Goal: Task Accomplishment & Management: Manage account settings

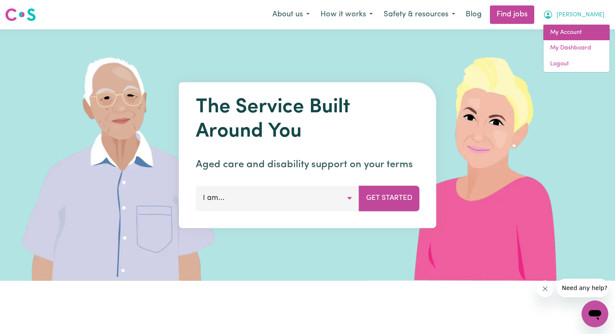
click at [565, 33] on link "My Account" at bounding box center [577, 33] width 66 height 16
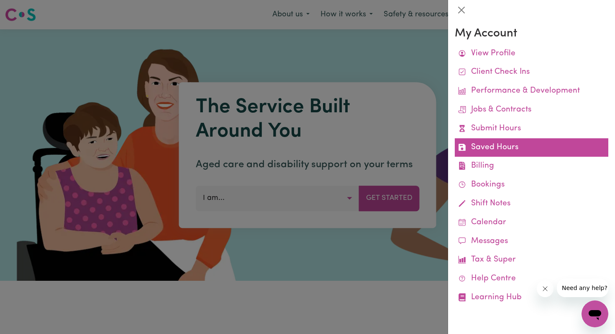
click at [503, 147] on link "Saved Hours" at bounding box center [532, 147] width 154 height 19
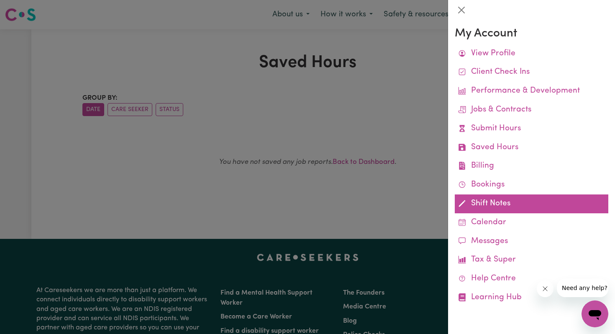
click at [476, 206] on link "Shift Notes" at bounding box center [532, 203] width 154 height 19
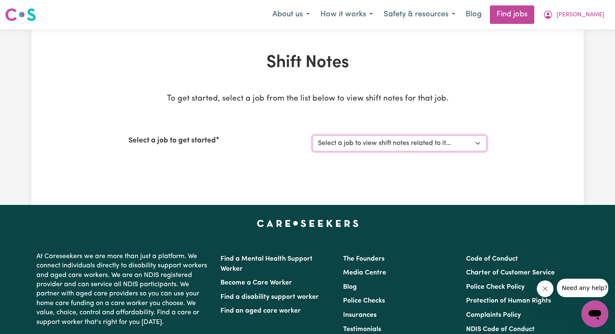
click at [354, 141] on select "Select a job to view shift notes related to it... [[PERSON_NAME]] Disability su…" at bounding box center [400, 143] width 174 height 16
select select "4878"
click at [313, 135] on select "Select a job to view shift notes related to it... [[PERSON_NAME]] Disability su…" at bounding box center [400, 143] width 174 height 16
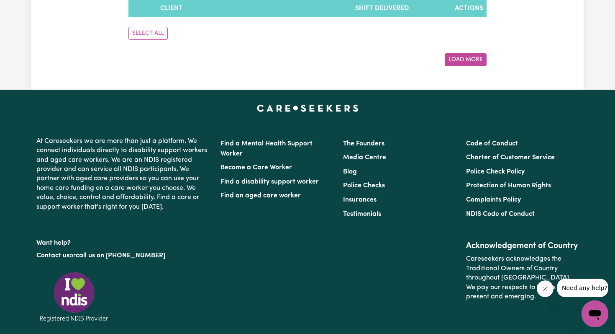
scroll to position [529, 0]
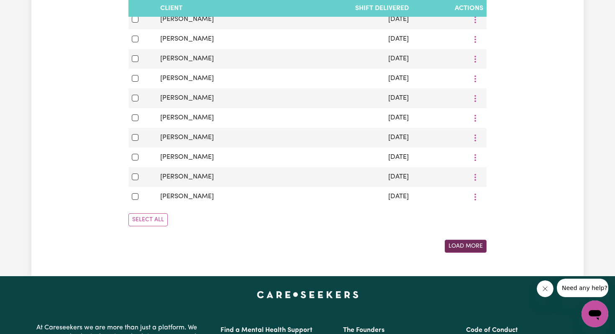
click at [464, 249] on button "Load More" at bounding box center [466, 245] width 42 height 13
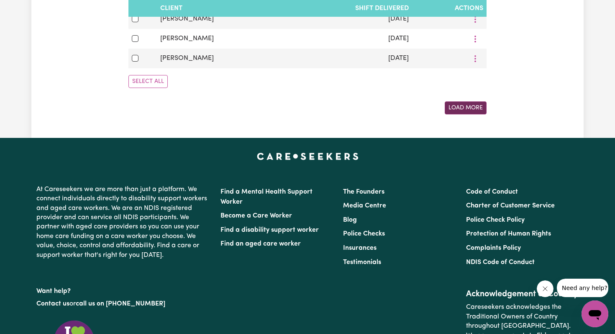
click at [465, 110] on button "Load More" at bounding box center [466, 107] width 42 height 13
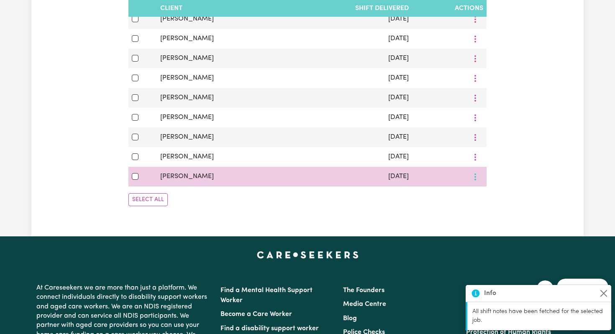
click at [476, 175] on icon "More options" at bounding box center [475, 176] width 8 height 8
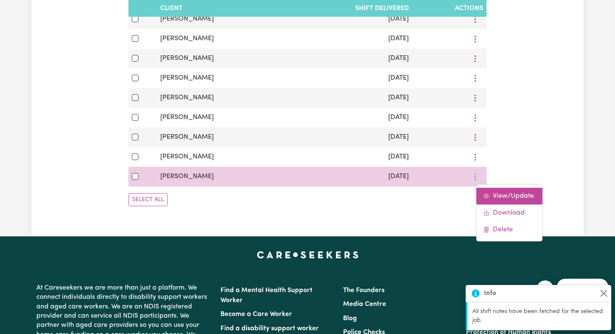
click at [494, 196] on span "View/Update" at bounding box center [513, 196] width 41 height 7
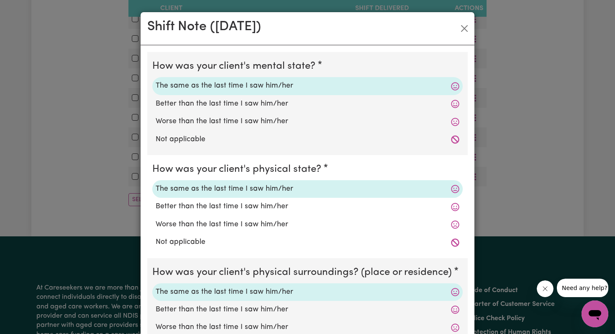
scroll to position [250, 0]
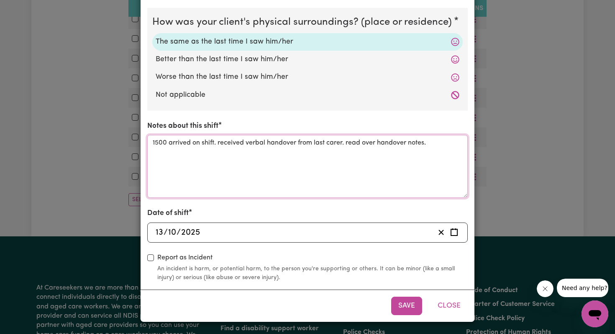
click at [363, 196] on textarea "1500 arrived on shift. received verbal handover from last carer. read over hand…" at bounding box center [307, 166] width 321 height 63
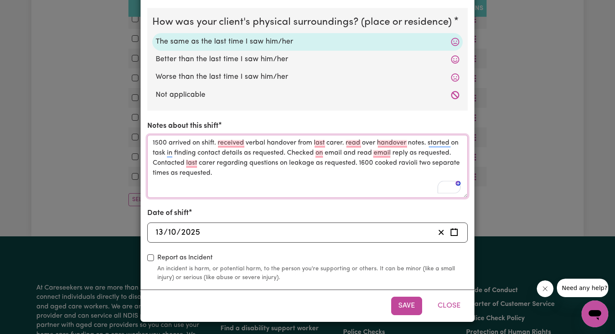
click at [398, 164] on textarea "1500 arrived on shift. received verbal handover from last carer. read over hand…" at bounding box center [307, 166] width 321 height 63
click at [373, 165] on textarea "1500 arrived on shift. received verbal handover from last carer. read over hand…" at bounding box center [307, 166] width 321 height 63
click at [376, 163] on textarea "1500 arrived on shift. received verbal handover from last carer. read over hand…" at bounding box center [307, 166] width 321 height 63
click at [375, 162] on textarea "1500 arrived on shift. received verbal handover from last carer. read over hand…" at bounding box center [307, 166] width 321 height 63
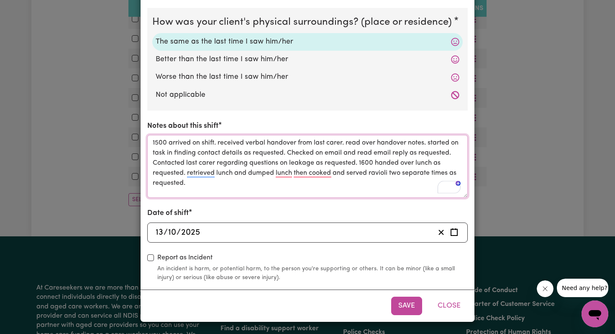
click at [200, 182] on textarea "1500 arrived on shift. received verbal handover from last carer. read over hand…" at bounding box center [307, 166] width 321 height 63
click at [303, 169] on textarea "1500 arrived on shift. received verbal handover from last carer. read over hand…" at bounding box center [307, 166] width 321 height 63
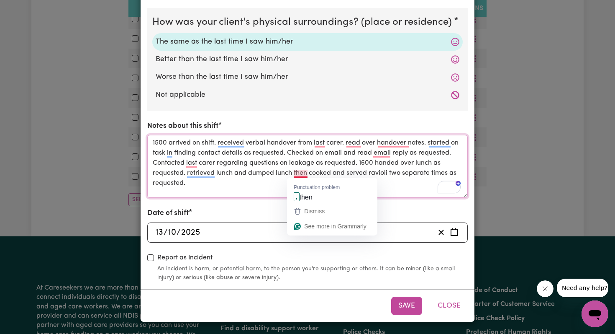
click at [303, 174] on textarea "1500 arrived on shift. received verbal handover from last carer. read over hand…" at bounding box center [307, 166] width 321 height 63
click at [185, 169] on textarea "1500 arrived on shift. received verbal handover from last carer. read over hand…" at bounding box center [307, 166] width 321 height 63
click at [187, 160] on textarea "1500 arrived on shift. received verbal handover from last carer. read over hand…" at bounding box center [307, 166] width 321 height 63
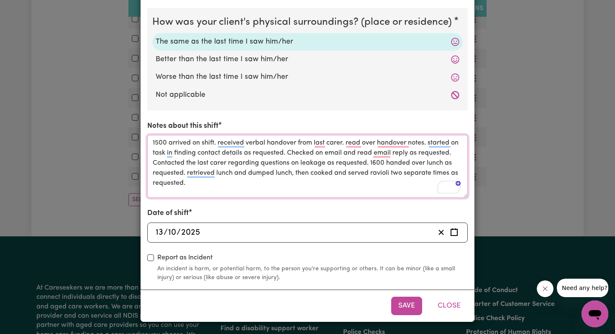
click at [210, 184] on textarea "1500 arrived on shift. received verbal handover from last carer. read over hand…" at bounding box center [307, 166] width 321 height 63
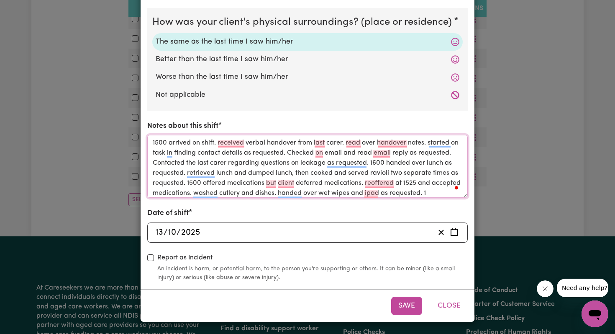
click at [193, 182] on textarea "1500 arrived on shift. received verbal handover from last carer. read over hand…" at bounding box center [307, 166] width 321 height 63
click at [446, 194] on textarea "1500 arrived on shift. received verbal handover from last carer. read over hand…" at bounding box center [307, 166] width 321 height 63
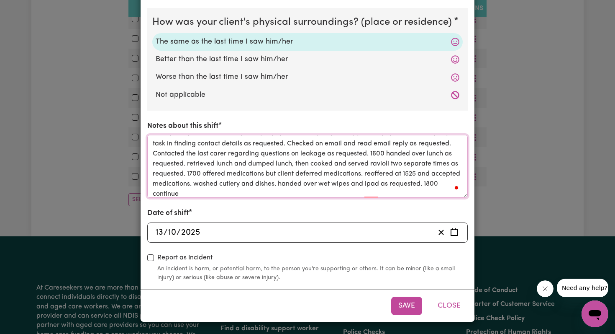
scroll to position [9, 0]
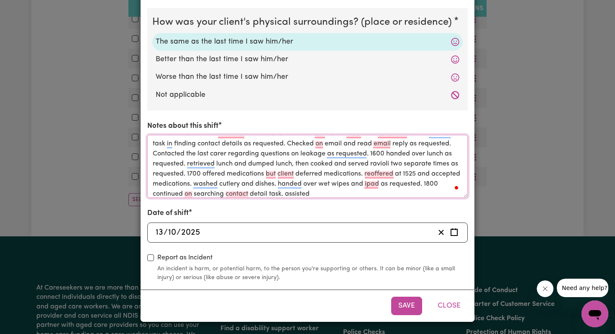
click at [419, 189] on textarea "1500 arrived on shift. received verbal handover from last carer. read over hand…" at bounding box center [307, 166] width 321 height 63
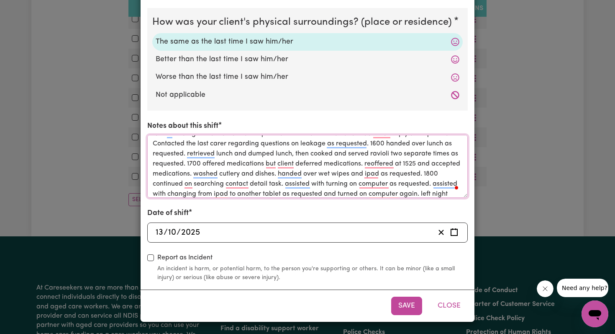
scroll to position [29, 0]
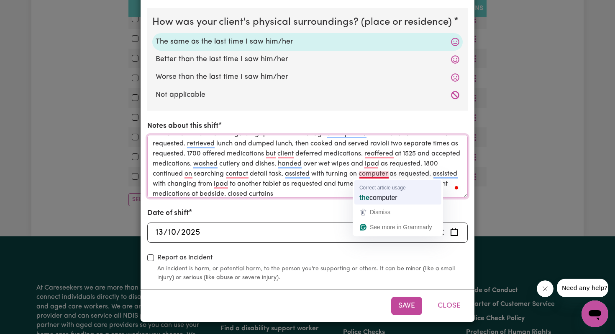
drag, startPoint x: 227, startPoint y: 193, endPoint x: 428, endPoint y: 181, distance: 201.2
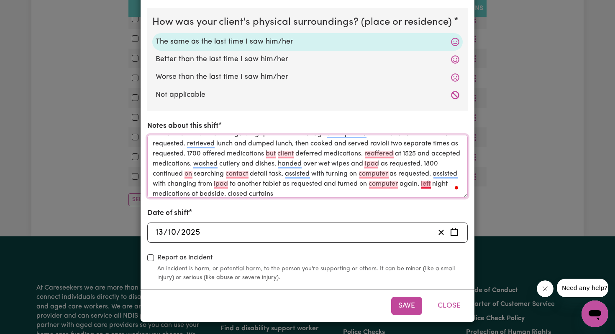
scroll to position [33, 0]
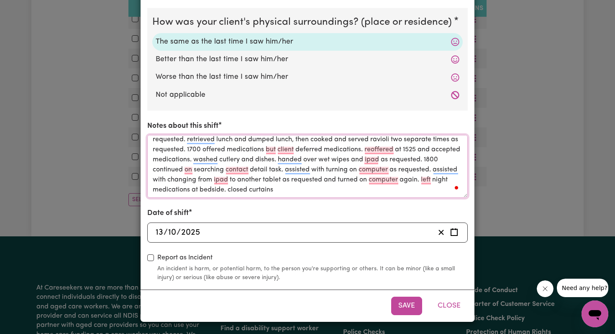
drag, startPoint x: 422, startPoint y: 181, endPoint x: 227, endPoint y: 187, distance: 194.7
click at [227, 187] on textarea "1500 arrived on shift. received verbal handover from last carer. read over hand…" at bounding box center [307, 166] width 321 height 63
click at [332, 188] on textarea "1500 arrived on shift. received verbal handover from last carer. read over hand…" at bounding box center [307, 166] width 321 height 63
paste textarea "left night medications at bedside."
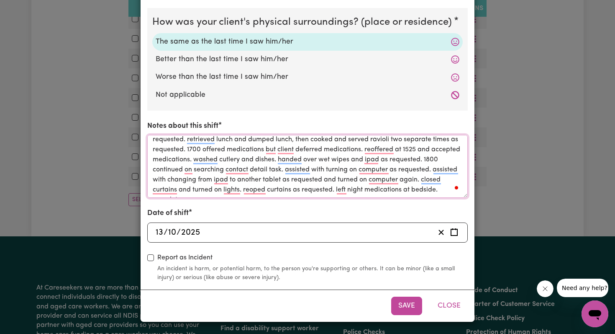
scroll to position [39, 0]
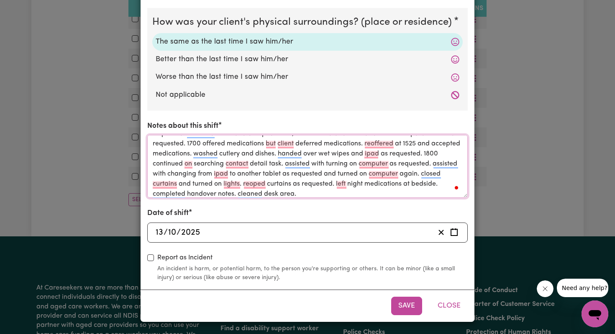
click at [411, 142] on textarea "1500 arrived on shift. received verbal handover from last carer. read over hand…" at bounding box center [307, 166] width 321 height 63
type textarea "1500 arrived on shift. received verbal handover from last carer. read over hand…"
click at [409, 315] on div "Save Close" at bounding box center [308, 305] width 334 height 32
click at [404, 305] on button "Save" at bounding box center [406, 305] width 31 height 18
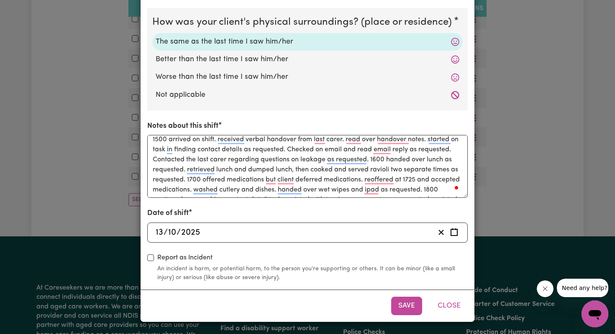
scroll to position [0, 0]
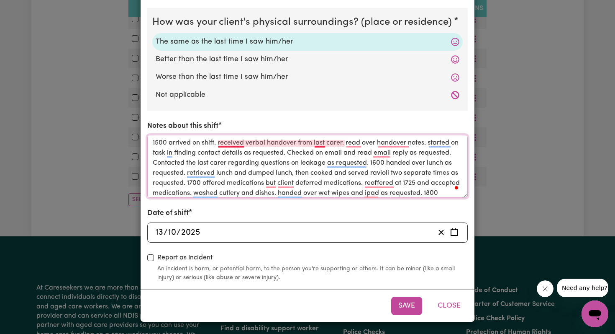
click at [321, 140] on textarea "1500 arrived on shift. received verbal handover from last carer. read over hand…" at bounding box center [307, 166] width 321 height 63
